Goal: Task Accomplishment & Management: Manage account settings

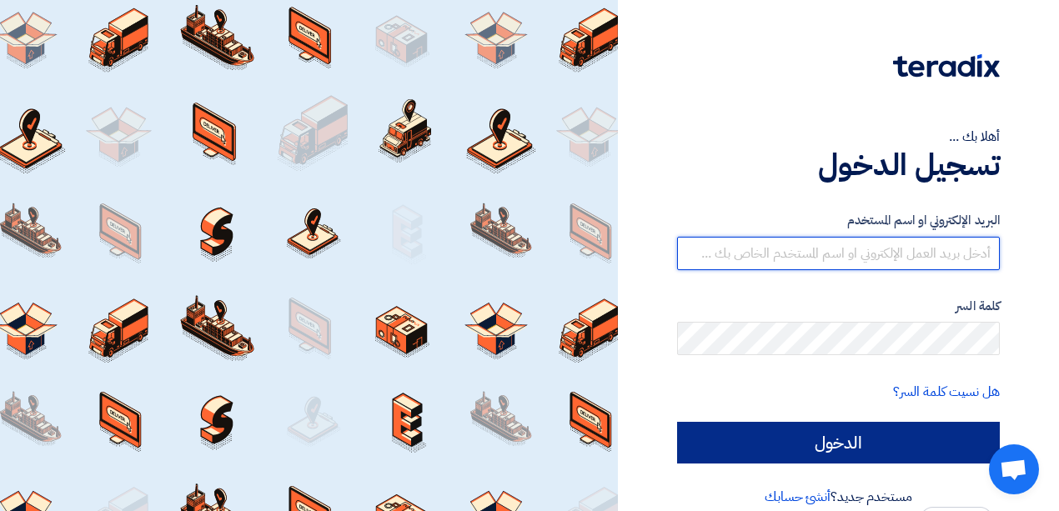
type input "[EMAIL_ADDRESS][DOMAIN_NAME]"
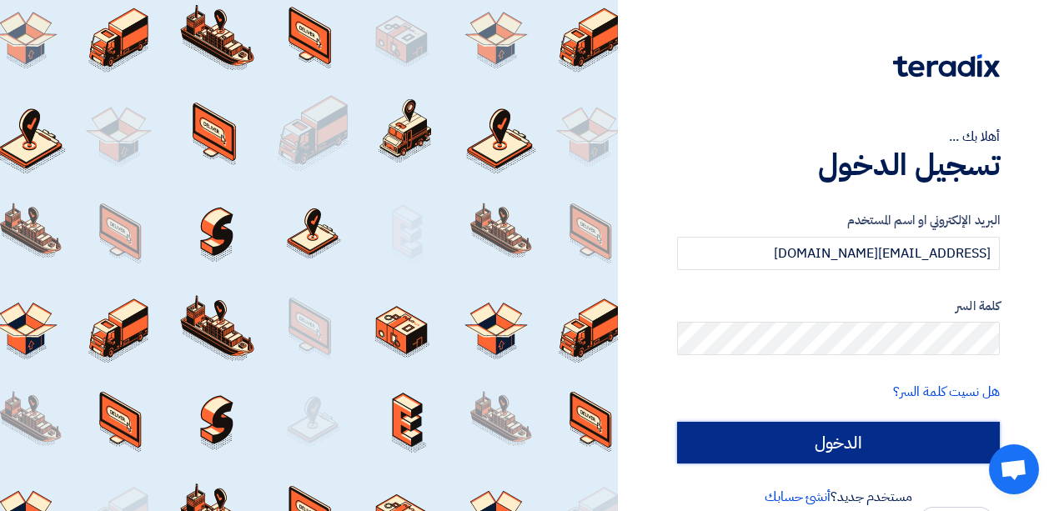
click at [864, 447] on input "الدخول" at bounding box center [838, 443] width 323 height 42
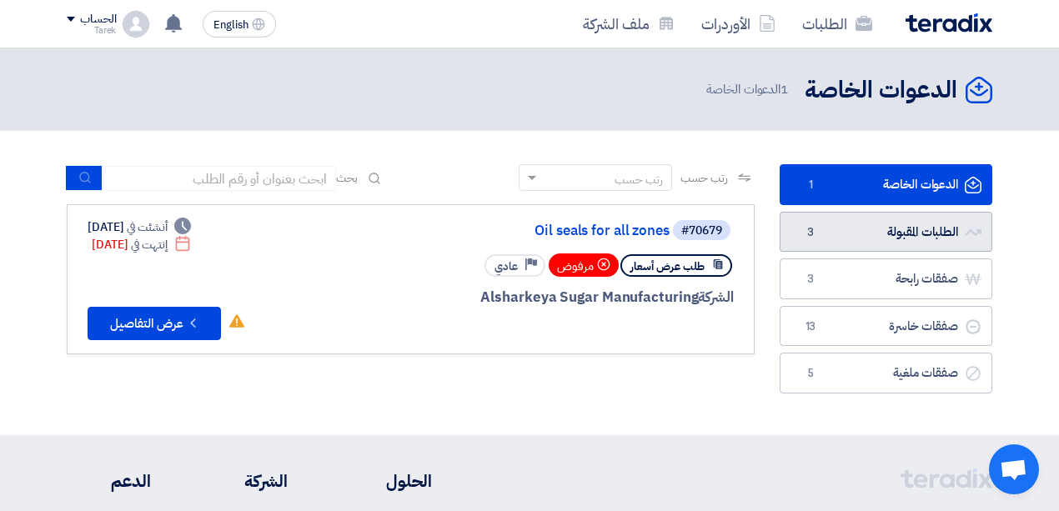
click at [842, 225] on link "الطلبات المقبولة الطلبات المقبولة 3" at bounding box center [885, 232] width 213 height 41
